Goal: Transaction & Acquisition: Purchase product/service

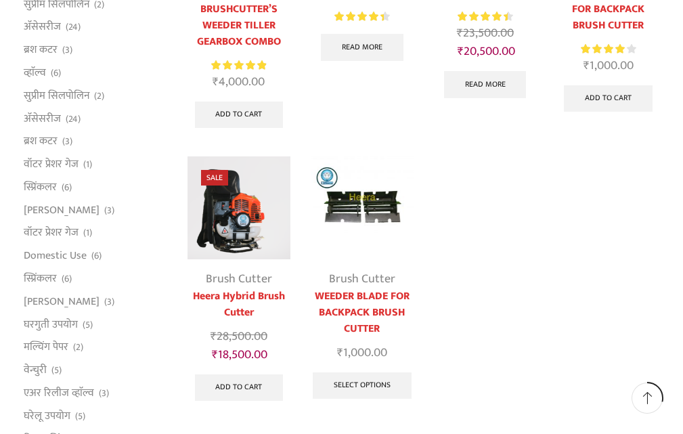
scroll to position [339, 0]
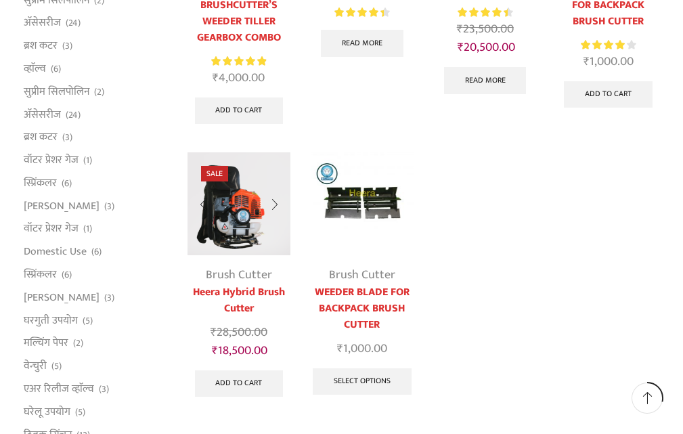
click at [230, 233] on img at bounding box center [239, 203] width 103 height 103
click at [273, 203] on div at bounding box center [274, 205] width 31 height 36
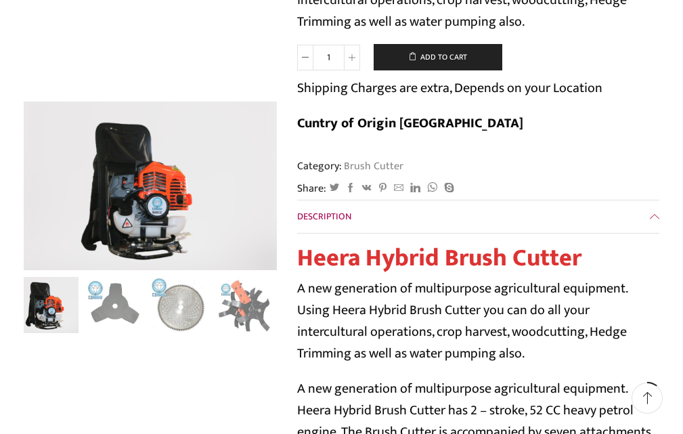
scroll to position [271, 0]
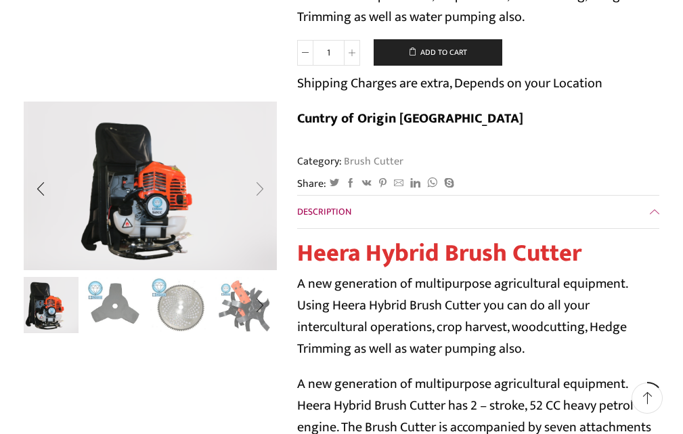
click at [258, 187] on div "Next slide" at bounding box center [260, 190] width 34 height 34
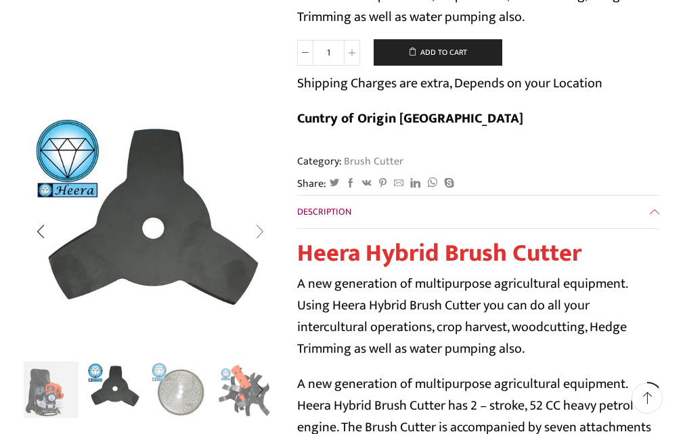
click at [260, 230] on div "Next slide" at bounding box center [260, 232] width 34 height 34
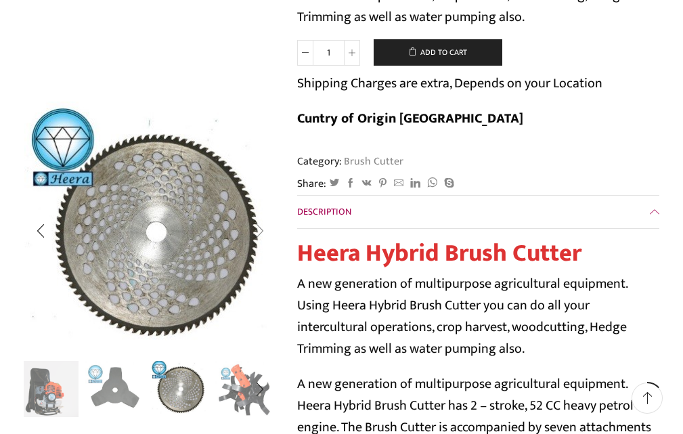
click at [260, 233] on div "Next slide" at bounding box center [260, 232] width 34 height 34
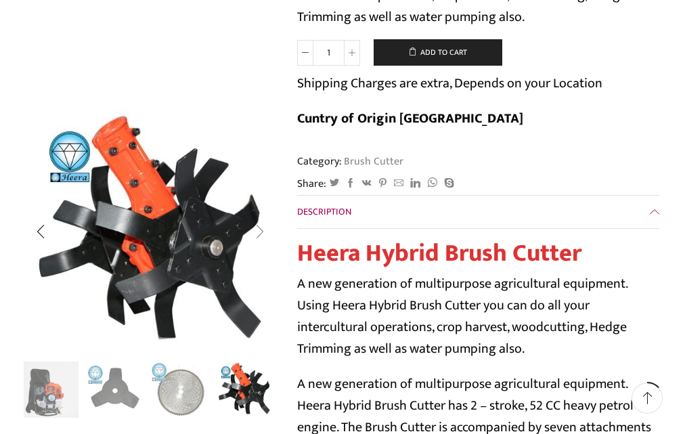
click at [260, 233] on div "Next slide" at bounding box center [260, 232] width 34 height 34
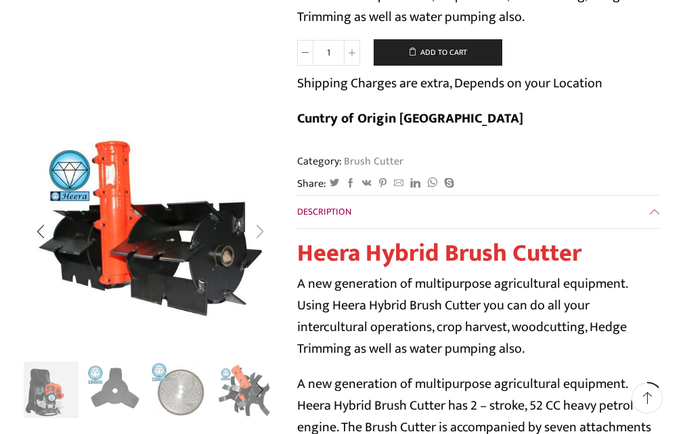
click at [260, 233] on div "Next slide" at bounding box center [260, 232] width 34 height 34
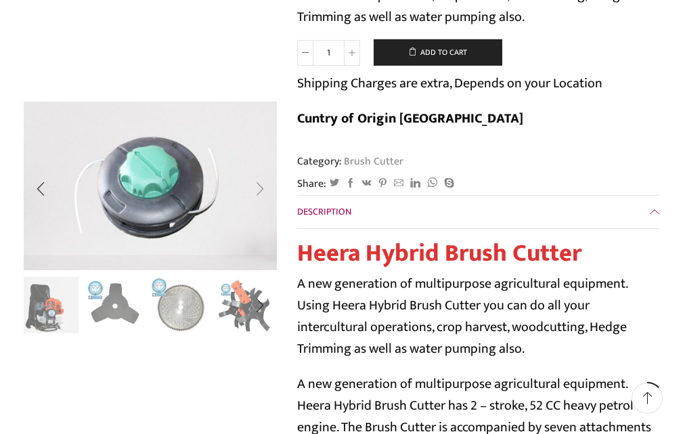
click at [261, 189] on div "Next slide" at bounding box center [260, 190] width 34 height 34
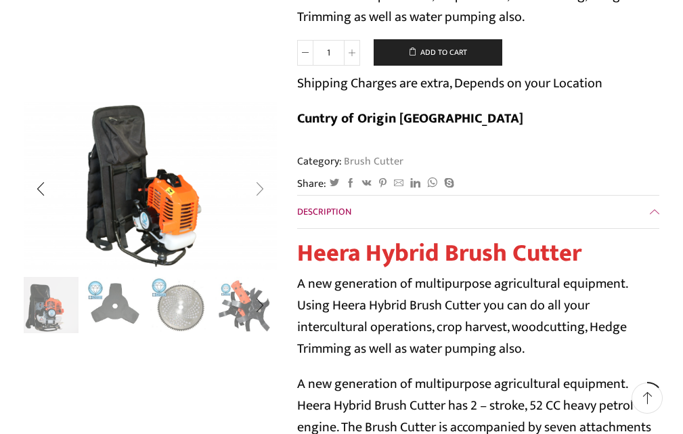
click at [261, 189] on div "Next slide" at bounding box center [260, 190] width 34 height 34
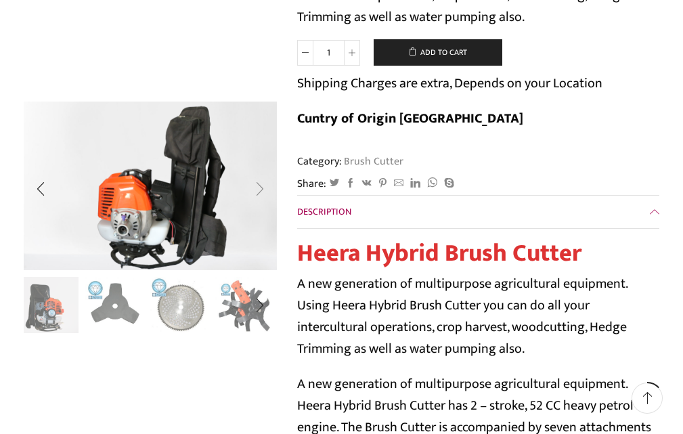
click at [261, 189] on div "Next slide" at bounding box center [260, 190] width 34 height 34
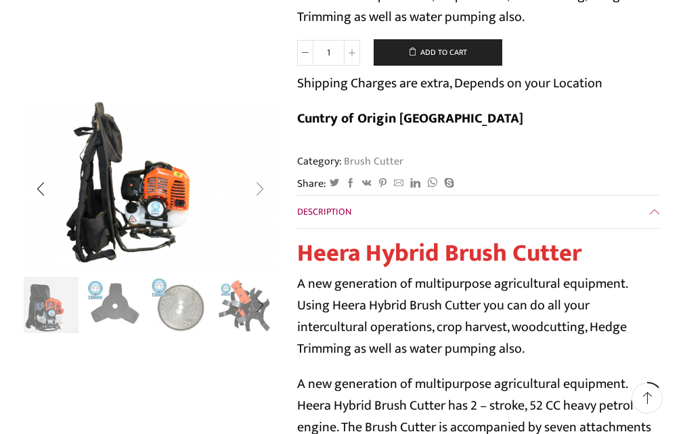
click at [261, 189] on div "Next slide" at bounding box center [260, 190] width 34 height 34
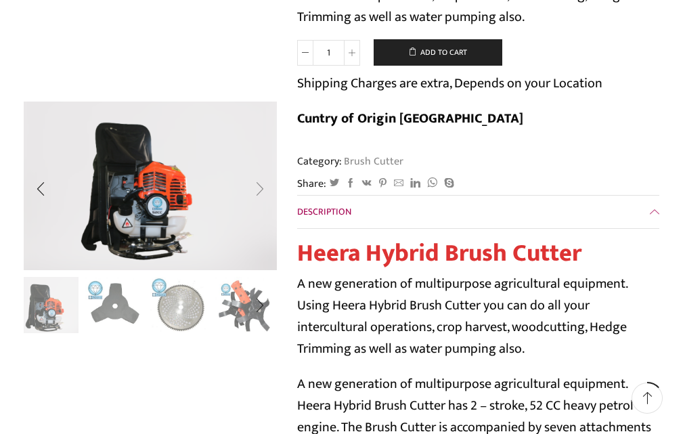
click at [261, 189] on div "Next slide" at bounding box center [260, 190] width 34 height 34
click at [261, 192] on div "Next slide" at bounding box center [260, 190] width 34 height 34
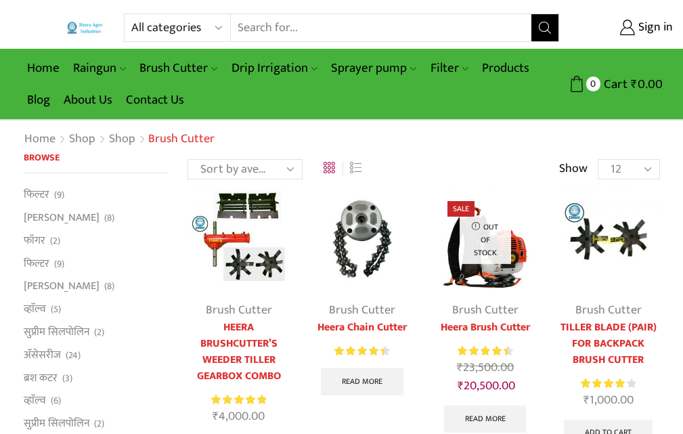
scroll to position [339, 0]
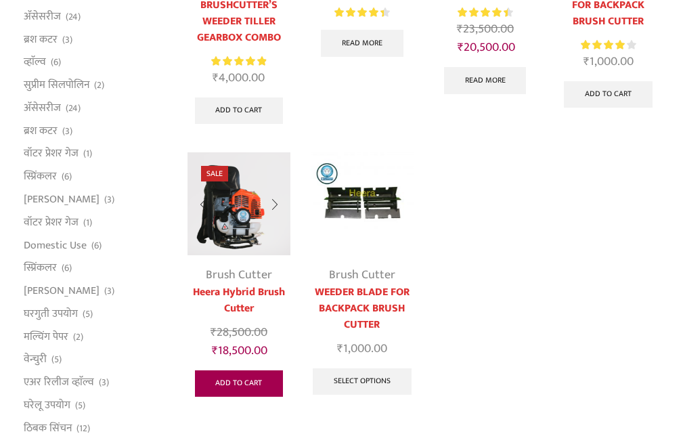
click at [234, 384] on link "Add to cart" at bounding box center [239, 384] width 89 height 27
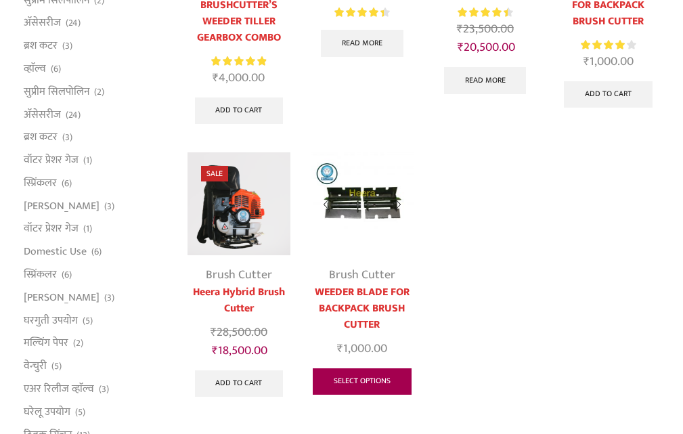
click at [366, 383] on link "Select options" at bounding box center [362, 381] width 99 height 27
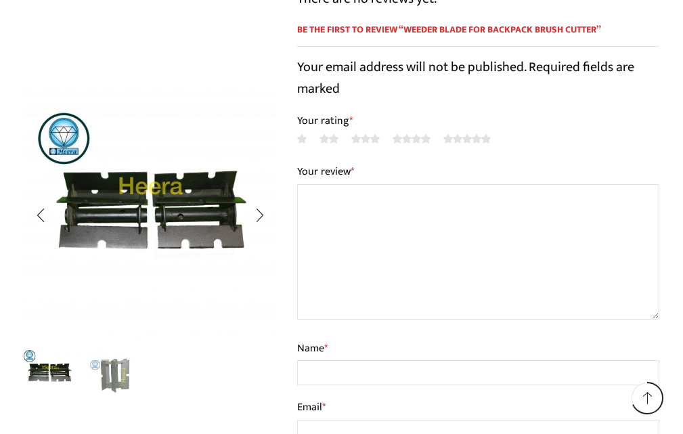
scroll to position [1151, 0]
